Goal: Task Accomplishment & Management: Manage account settings

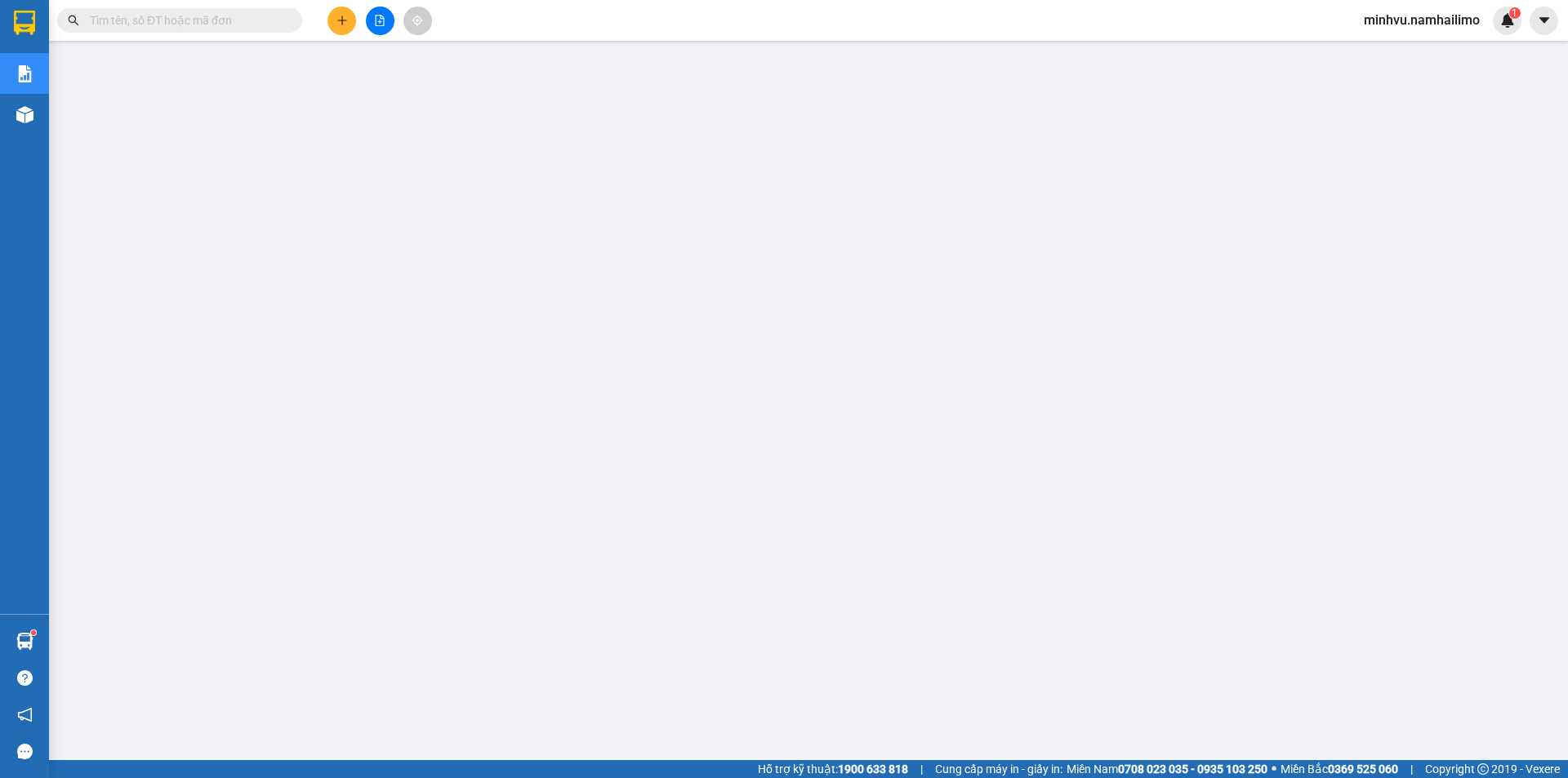
drag, startPoint x: 0, startPoint y: 0, endPoint x: 1425, endPoint y: 27, distance: 1425.3
click at [1431, 23] on span "minhvu.namhailimo" at bounding box center [1420, 20] width 142 height 21
click at [1386, 45] on span "Đăng xuất" at bounding box center [1428, 51] width 108 height 18
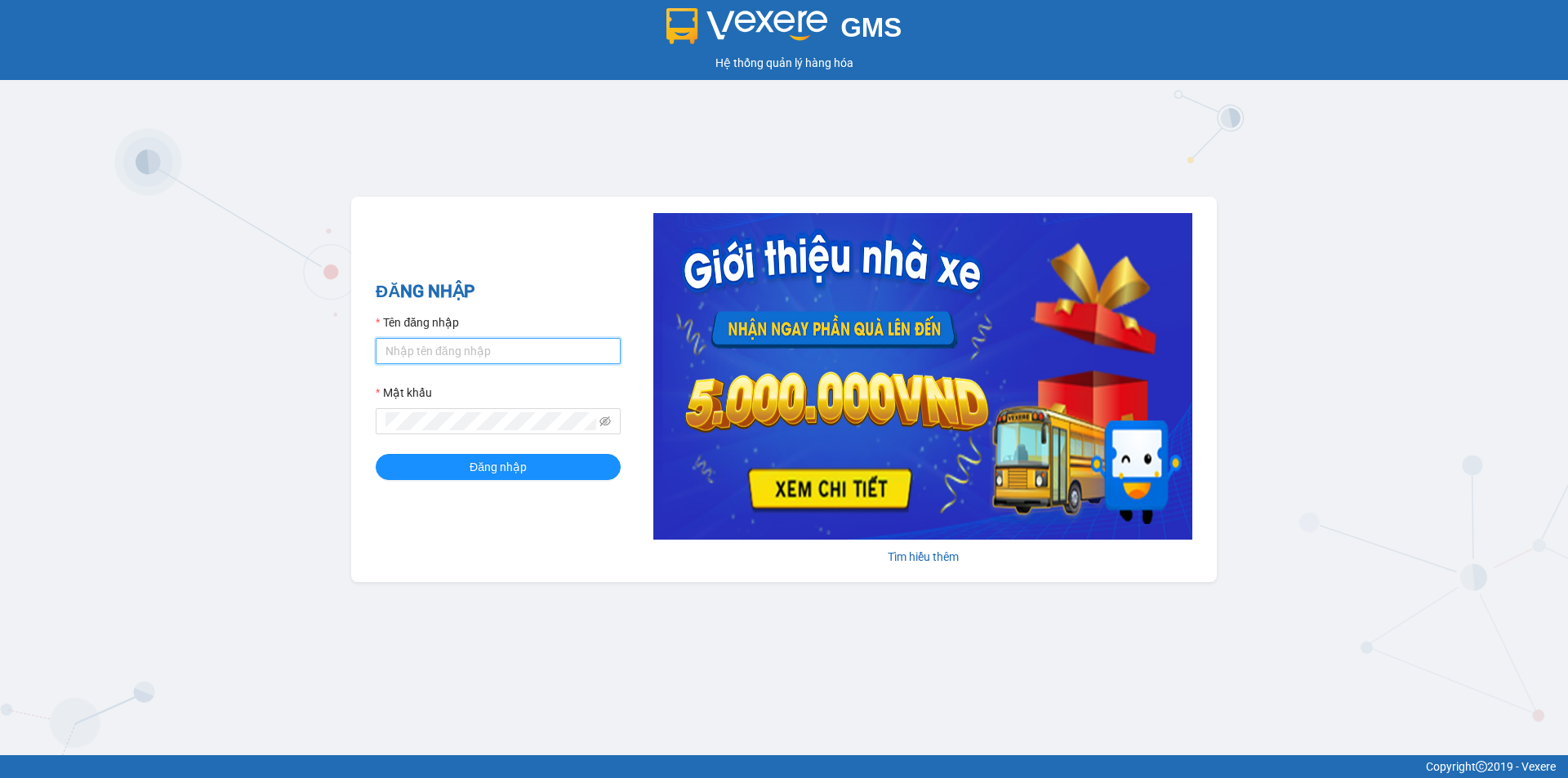
click at [465, 349] on input "Tên đăng nhập" at bounding box center [498, 351] width 245 height 26
type input "lehoangvi.namhailimo"
click at [375, 454] on button "Đăng nhập" at bounding box center [498, 466] width 245 height 26
